Goal: Check status: Check status

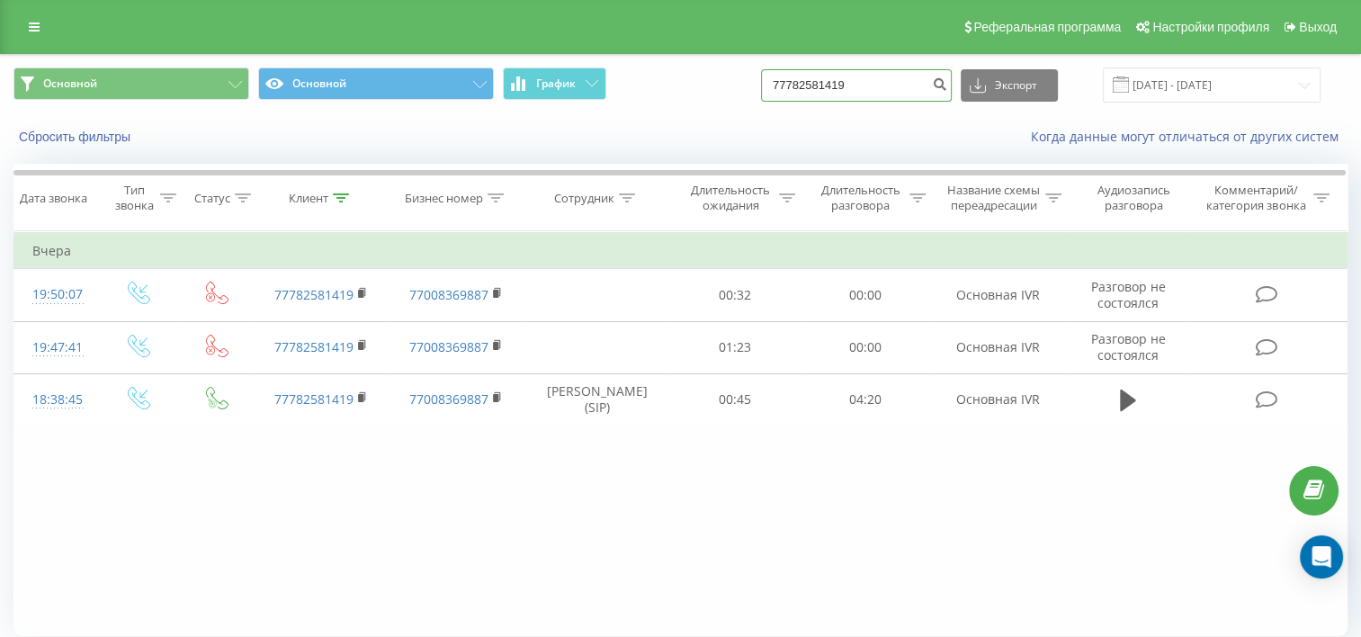
click at [903, 86] on input "77782581419" at bounding box center [856, 85] width 191 height 32
paste input "013332426"
type input "77013332426"
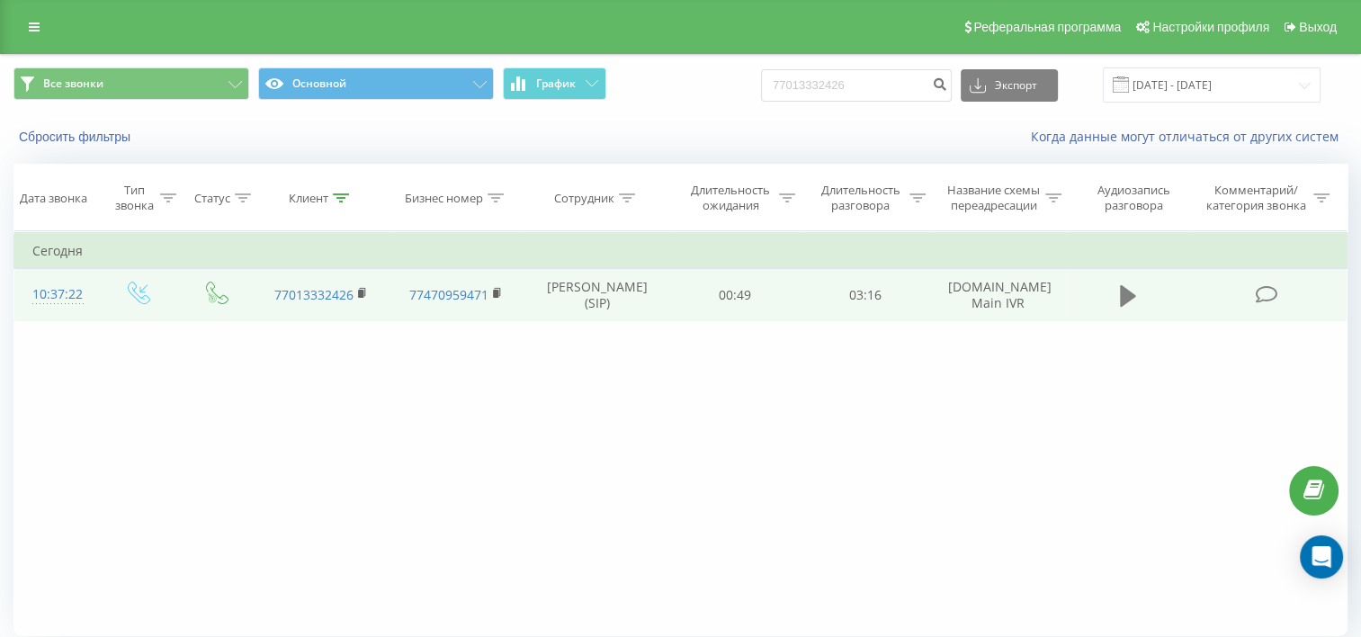
click at [1124, 299] on icon at bounding box center [1128, 295] width 16 height 25
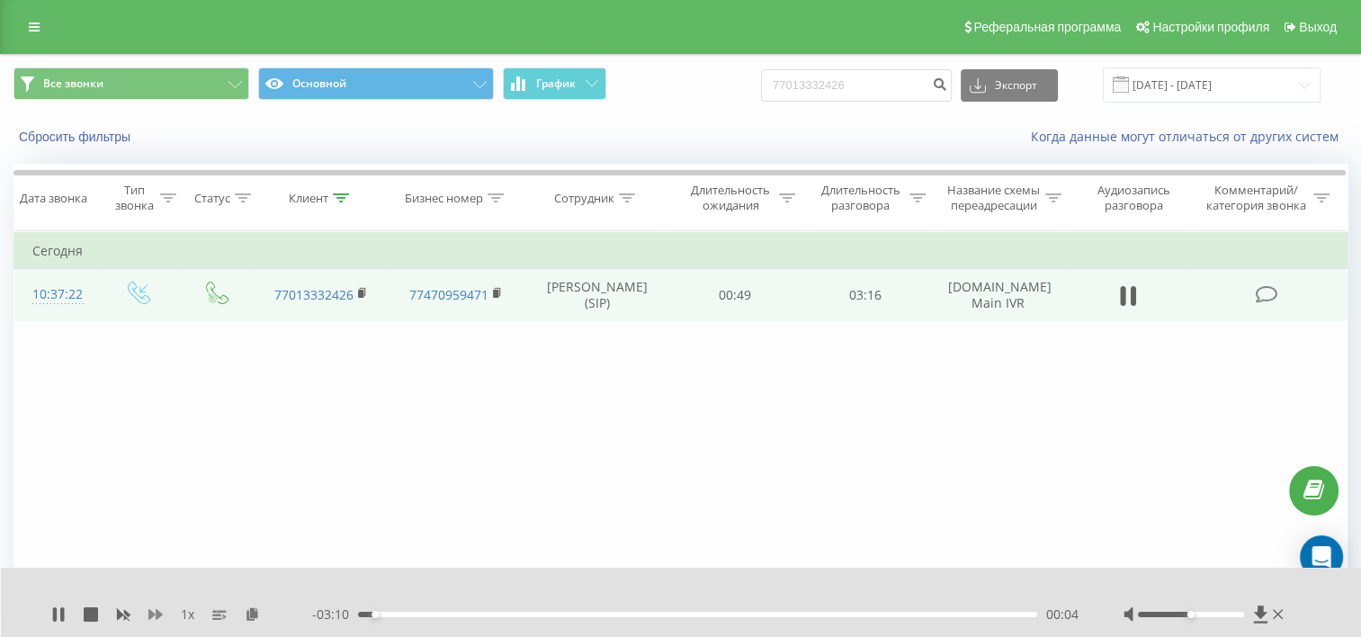
click at [151, 615] on icon at bounding box center [155, 614] width 14 height 11
click at [58, 613] on icon at bounding box center [58, 614] width 14 height 14
